Goal: Use online tool/utility: Use online tool/utility

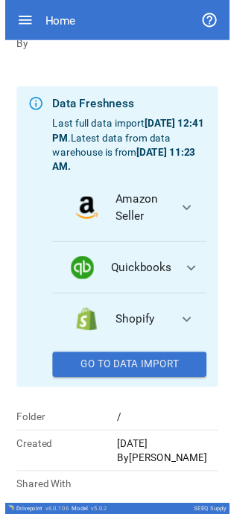
scroll to position [95, 0]
